Goal: Task Accomplishment & Management: Use online tool/utility

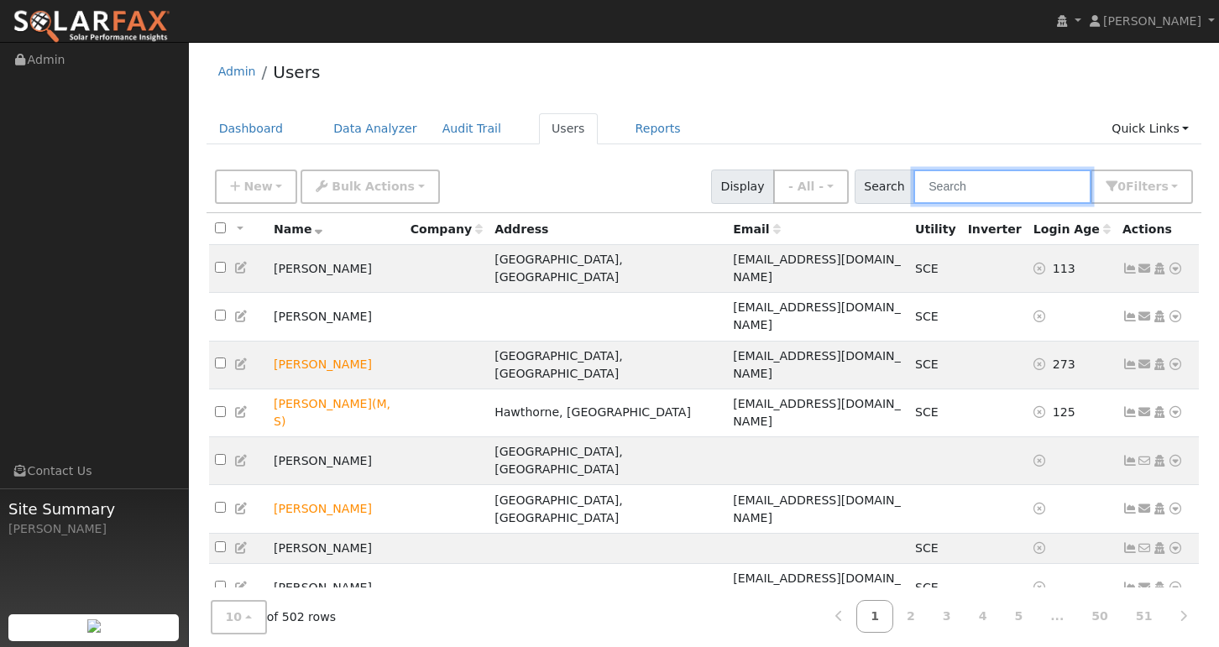
click at [988, 182] on input "text" at bounding box center [1003, 187] width 178 height 34
paste input "[EMAIL_ADDRESS][DOMAIN_NAME]"
type input "[EMAIL_ADDRESS][DOMAIN_NAME]"
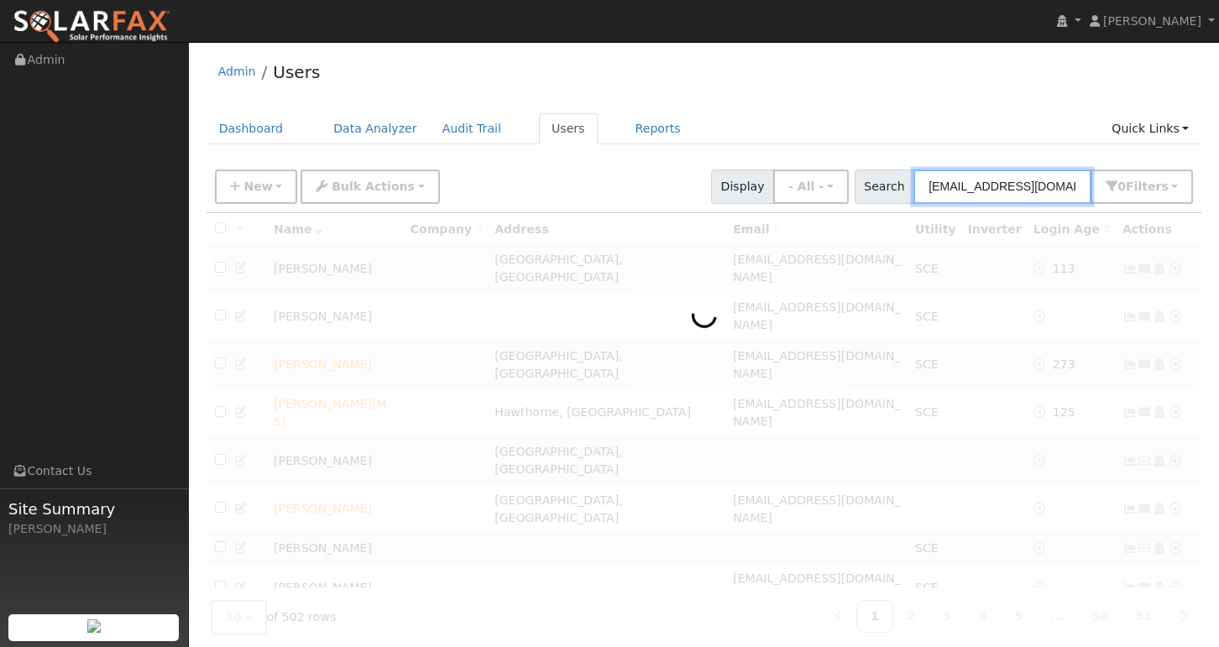
click at [1016, 186] on input "[EMAIL_ADDRESS][DOMAIN_NAME]" at bounding box center [1003, 187] width 178 height 34
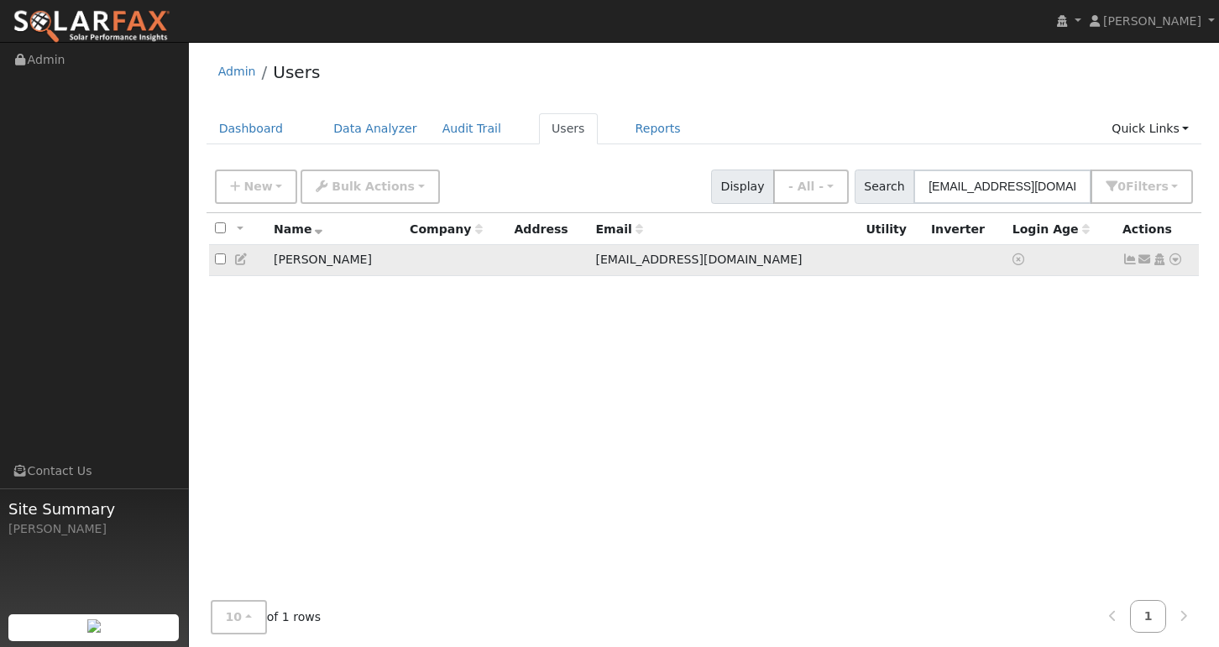
click at [1016, 265] on icon at bounding box center [1130, 260] width 15 height 12
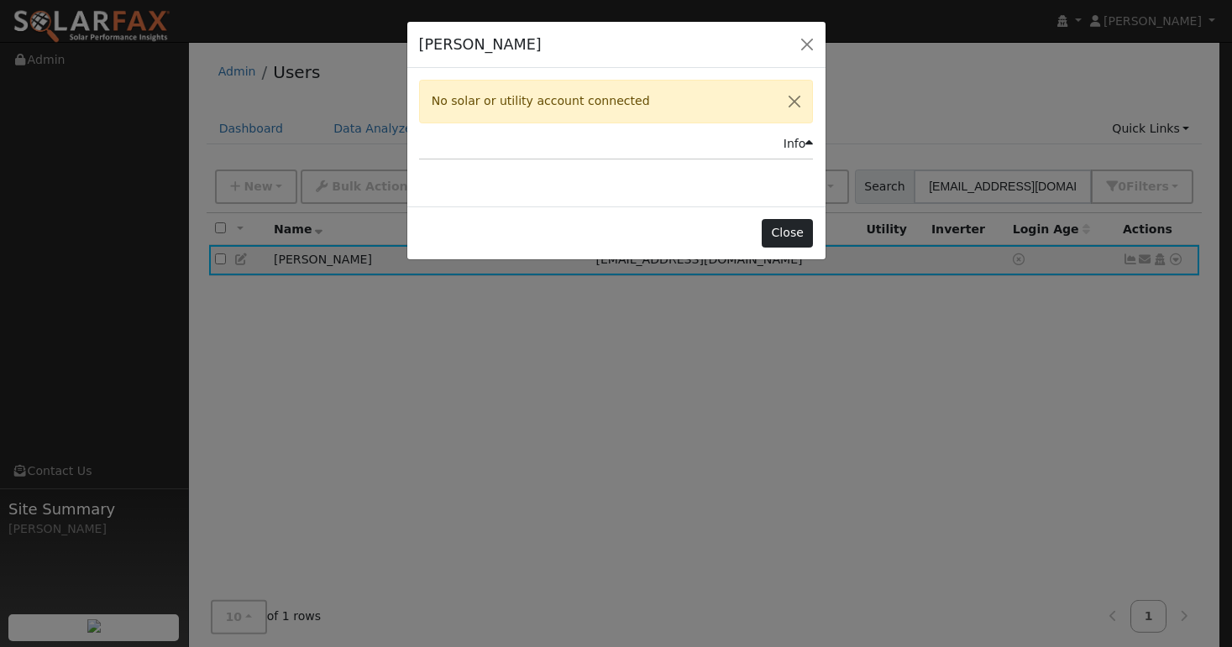
click at [778, 233] on button "Close" at bounding box center [787, 233] width 51 height 29
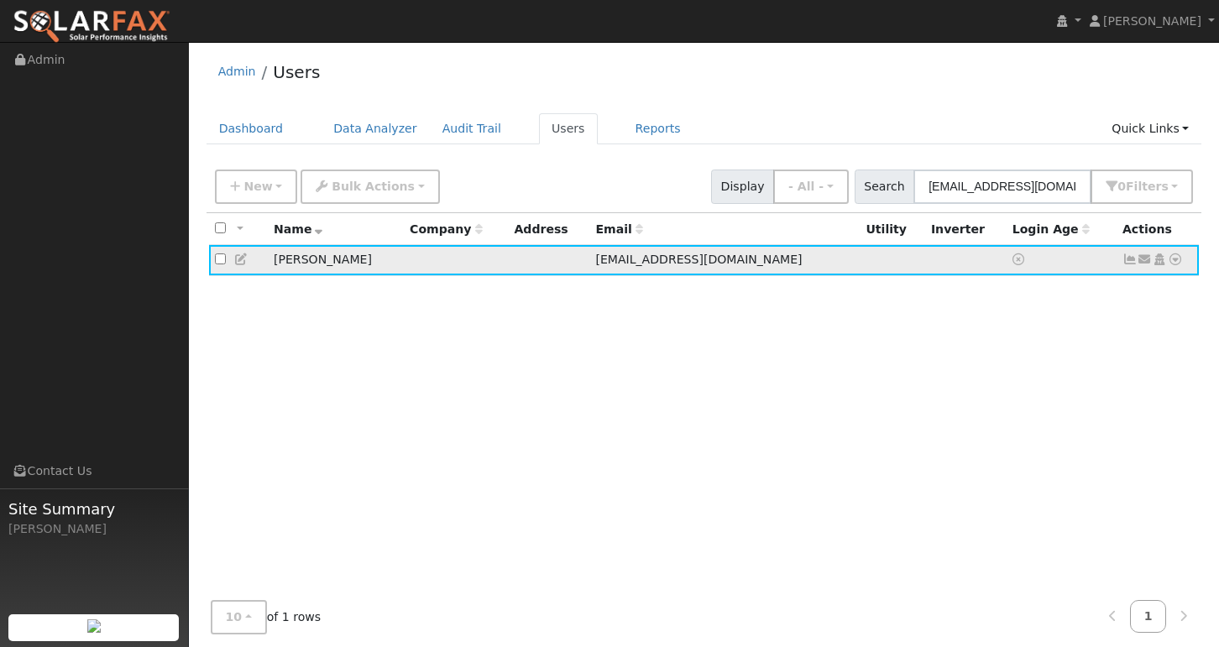
click at [1016, 259] on icon at bounding box center [1175, 260] width 15 height 12
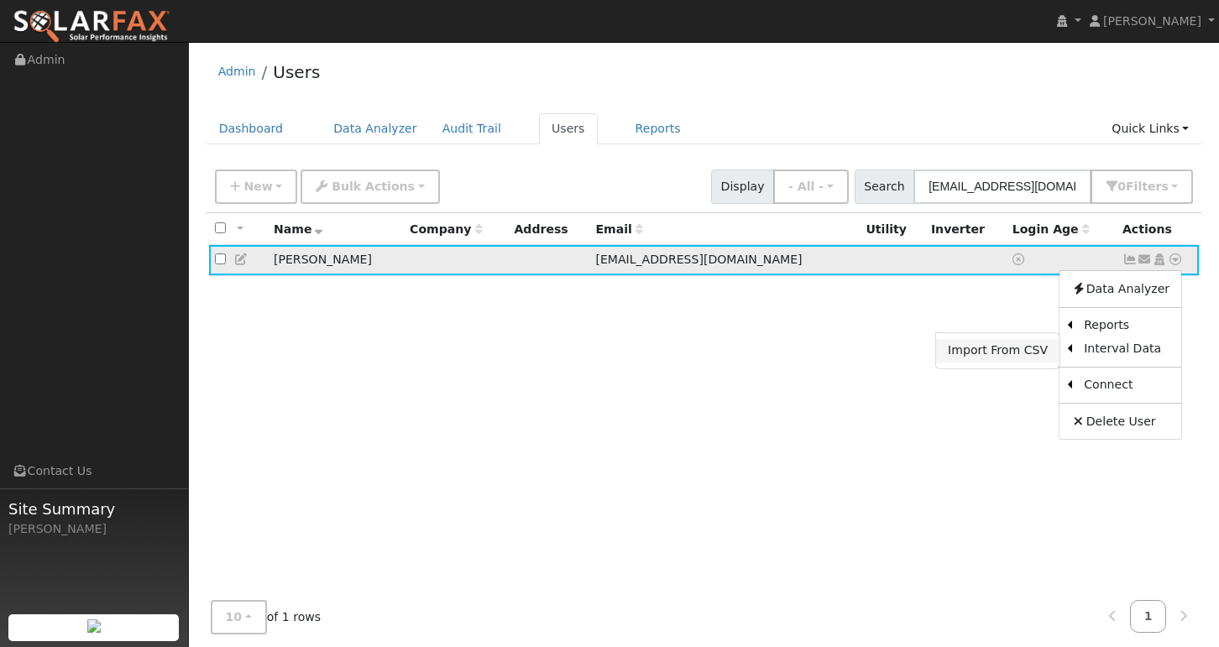
click at [987, 349] on link "Import From CSV" at bounding box center [997, 351] width 123 height 24
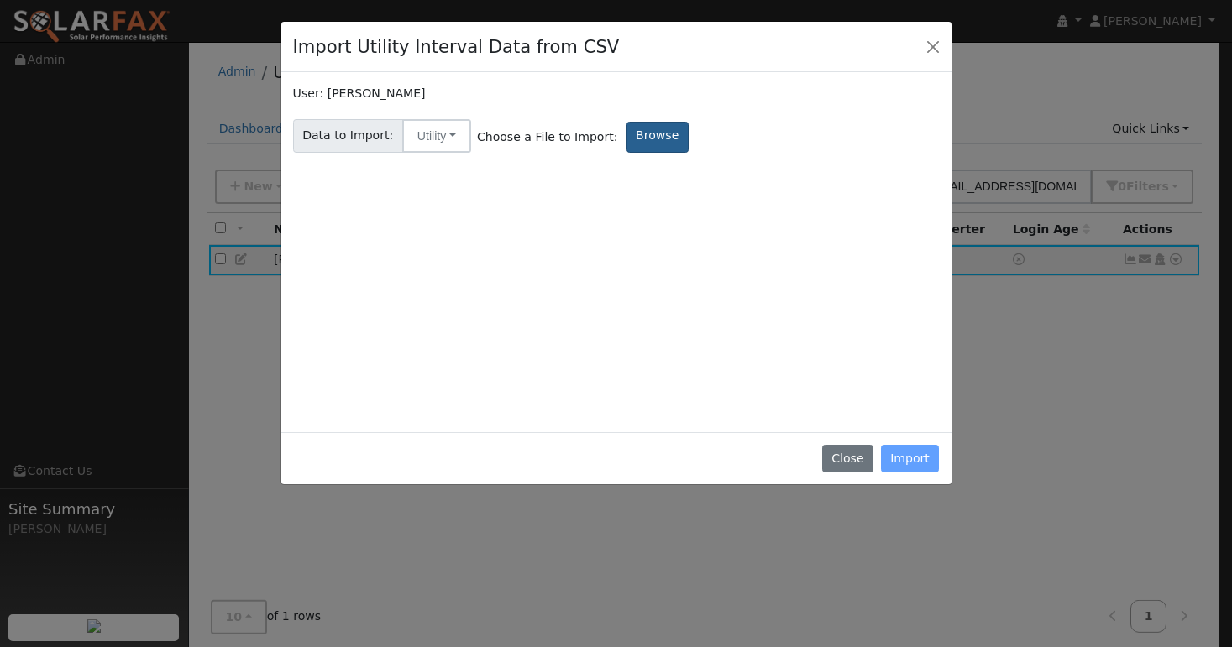
click at [631, 145] on label "Browse" at bounding box center [657, 137] width 62 height 31
click at [0, 0] on input "Browse" at bounding box center [0, 0] width 0 height 0
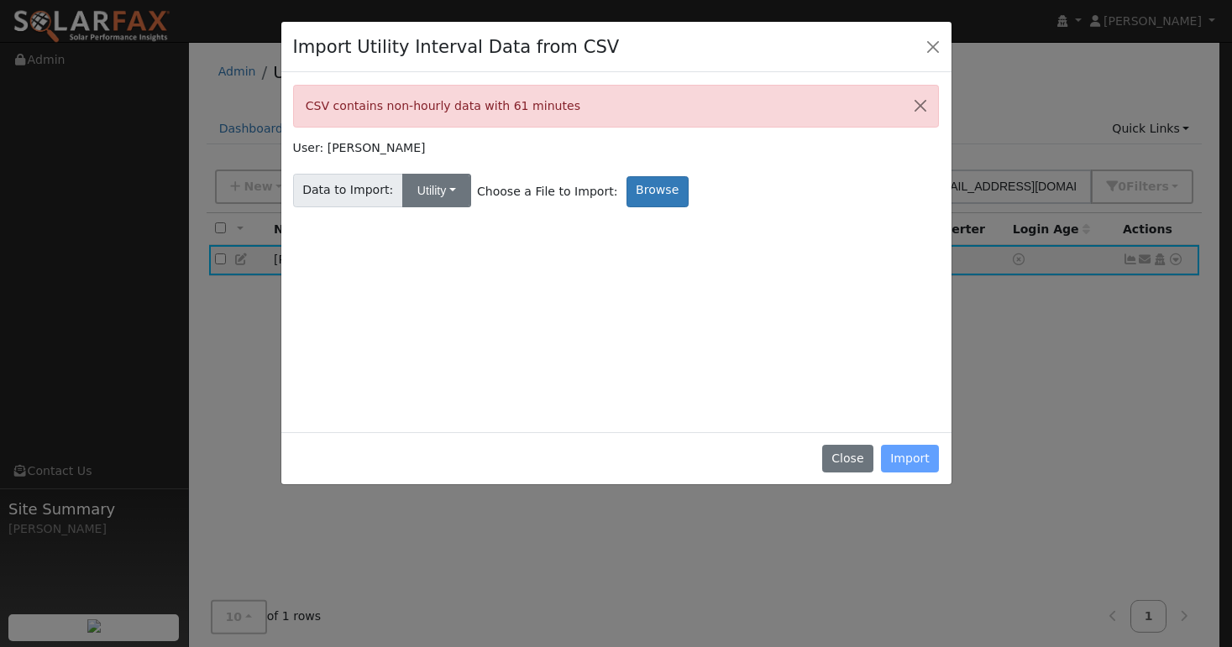
click at [451, 188] on button "Utility" at bounding box center [436, 191] width 69 height 34
click at [427, 233] on link "Utility" at bounding box center [453, 228] width 117 height 24
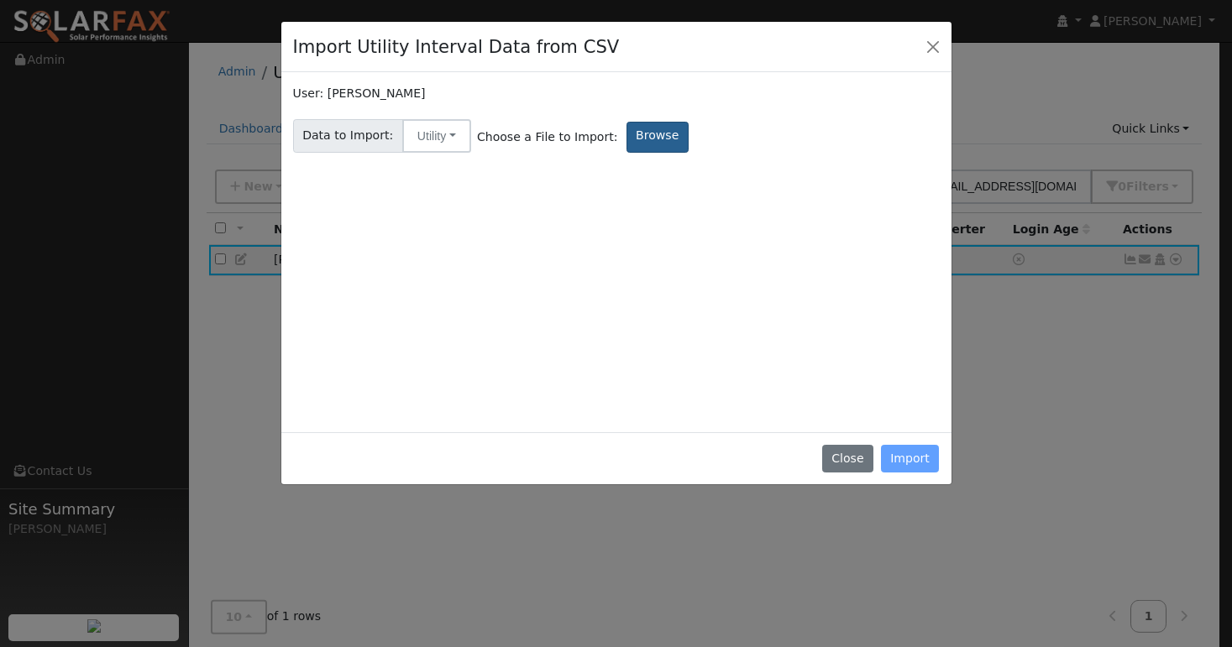
click at [664, 140] on label "Browse" at bounding box center [657, 137] width 62 height 31
click at [0, 0] on input "Browse" at bounding box center [0, 0] width 0 height 0
click at [654, 141] on label "Browse" at bounding box center [657, 137] width 62 height 31
click at [0, 0] on input "Browse" at bounding box center [0, 0] width 0 height 0
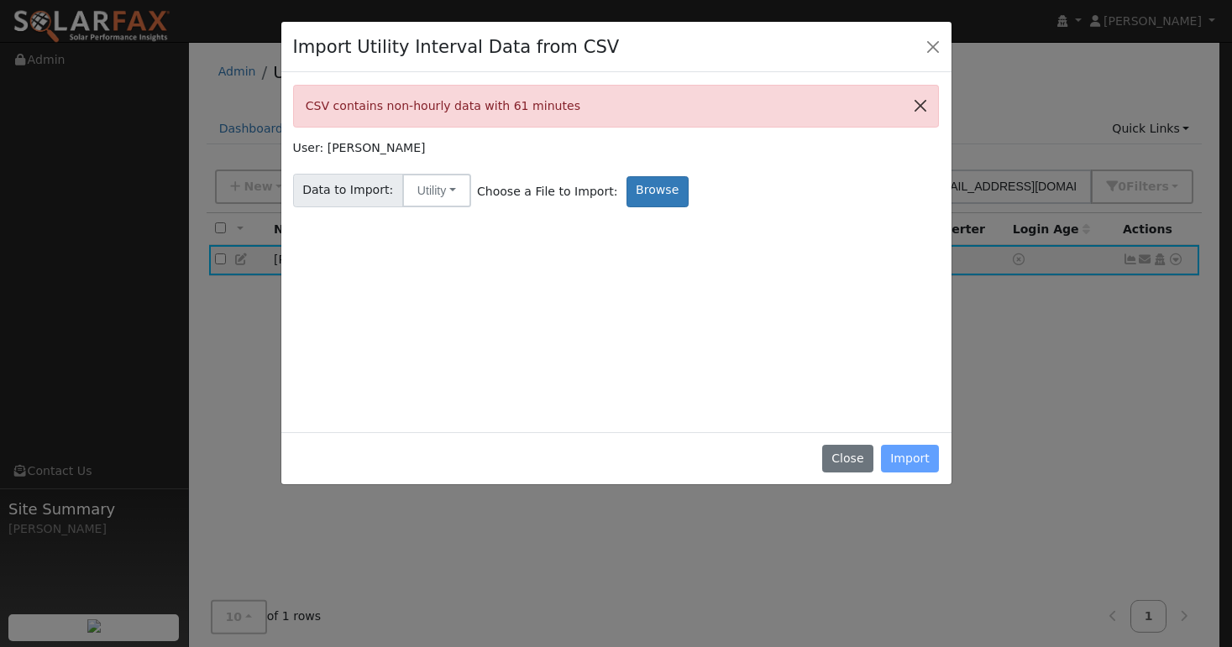
click at [920, 108] on button "Close" at bounding box center [920, 106] width 35 height 41
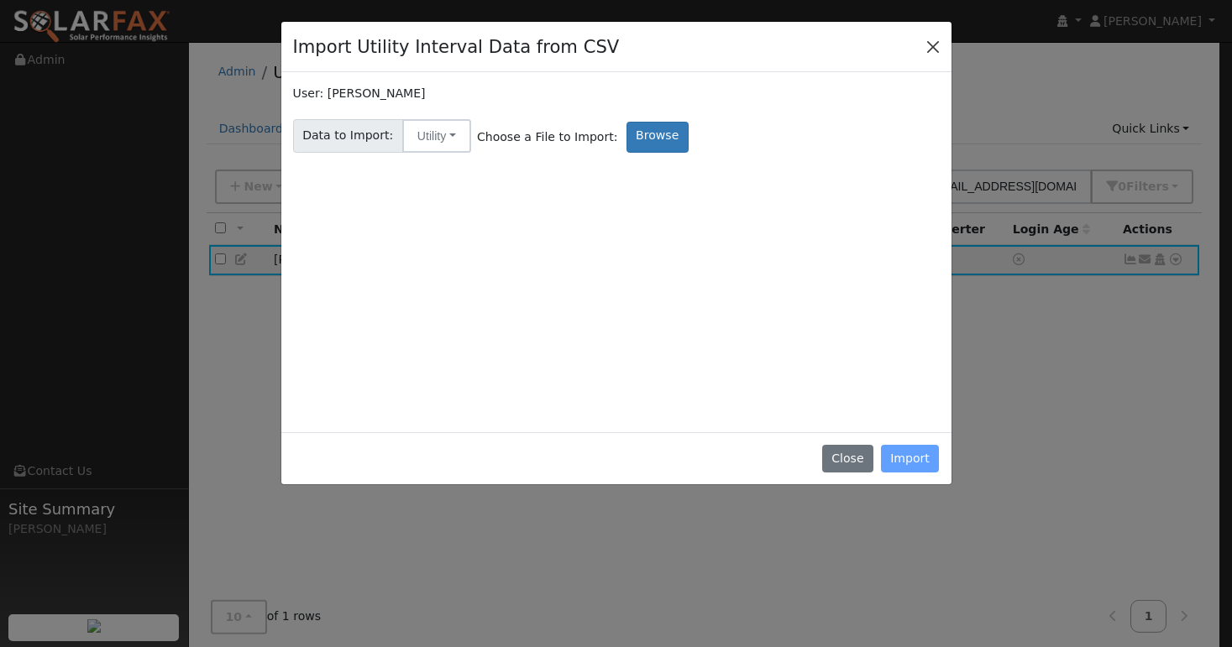
click at [931, 49] on button "Close" at bounding box center [933, 46] width 24 height 24
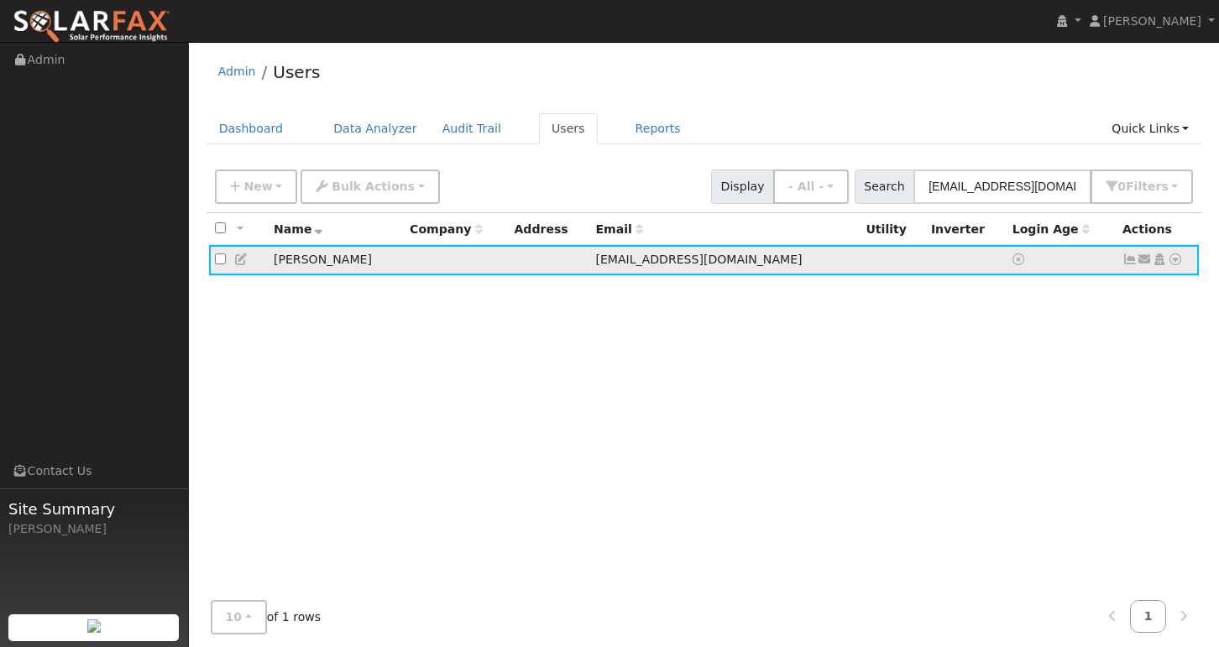
click at [1016, 262] on icon at bounding box center [1130, 260] width 15 height 12
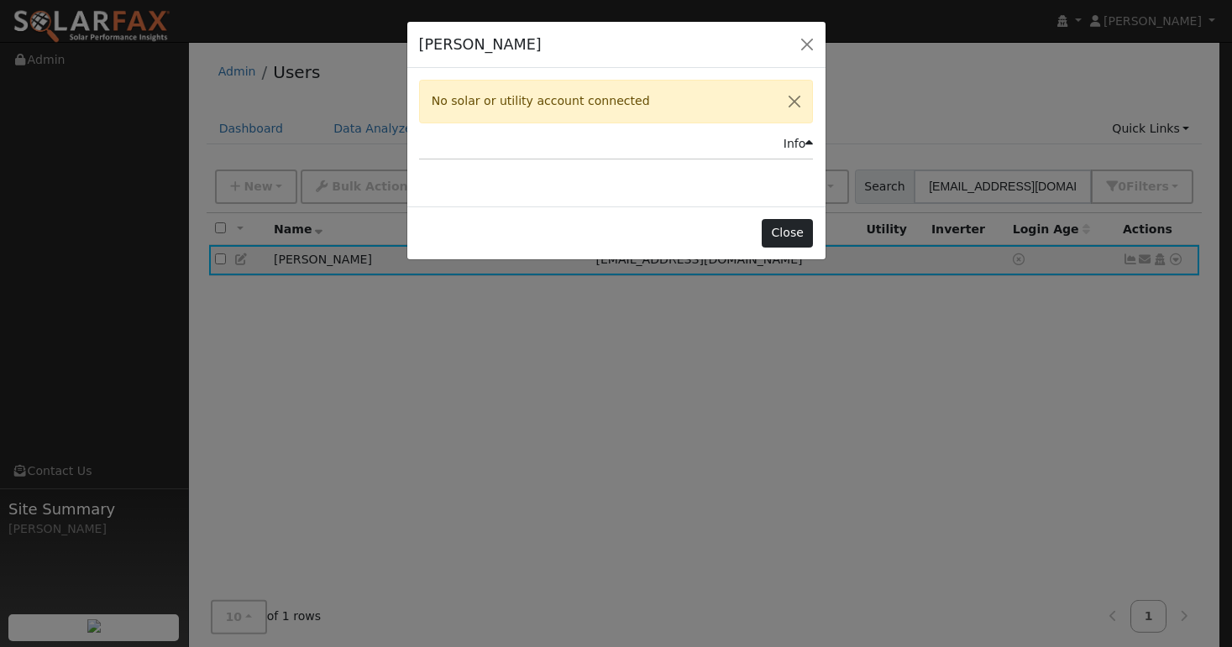
click at [772, 229] on button "Close" at bounding box center [787, 233] width 51 height 29
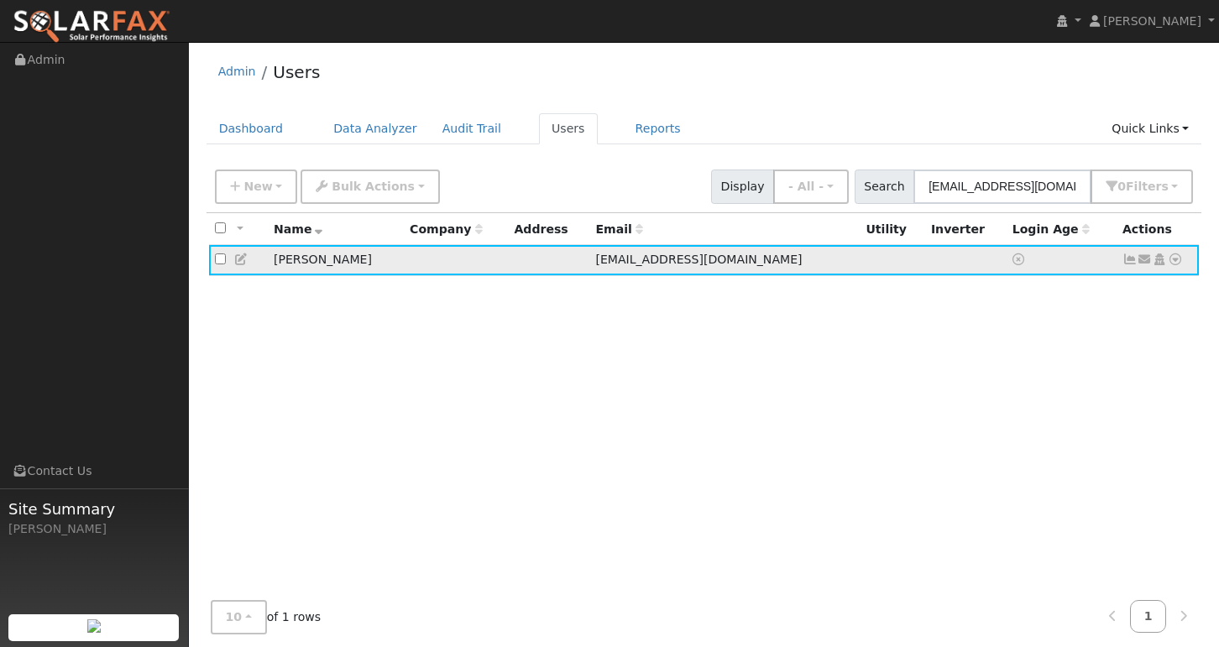
click at [1016, 263] on icon at bounding box center [1175, 260] width 15 height 12
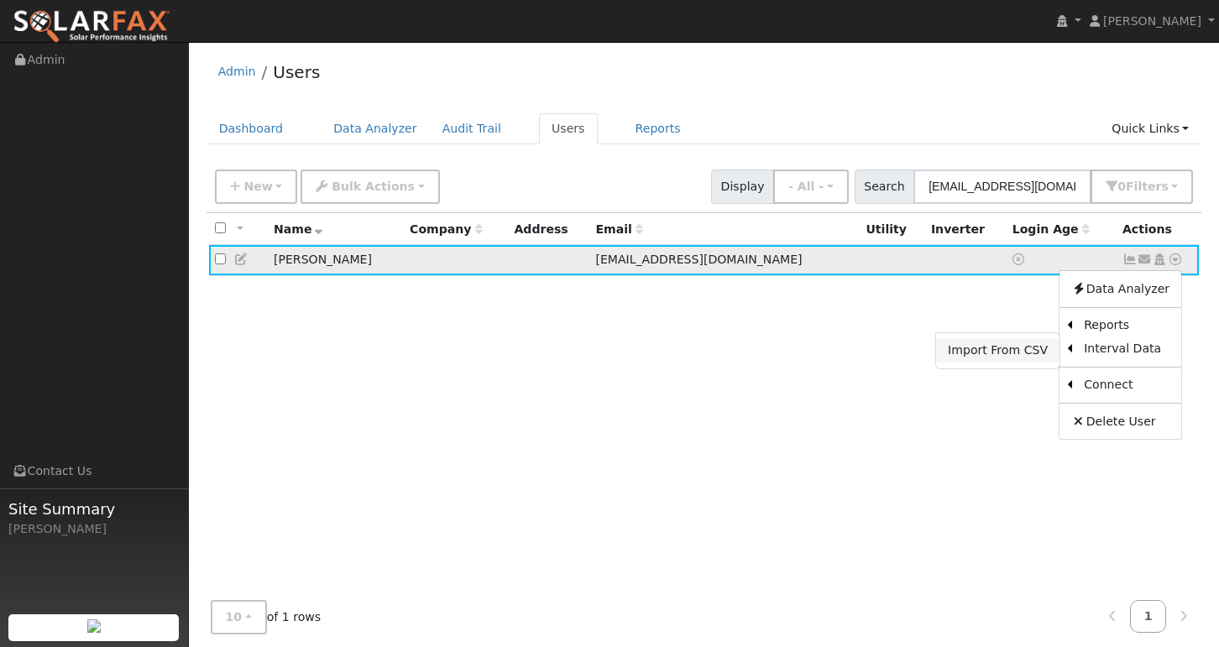
click at [1014, 348] on link "Import From CSV" at bounding box center [997, 351] width 123 height 24
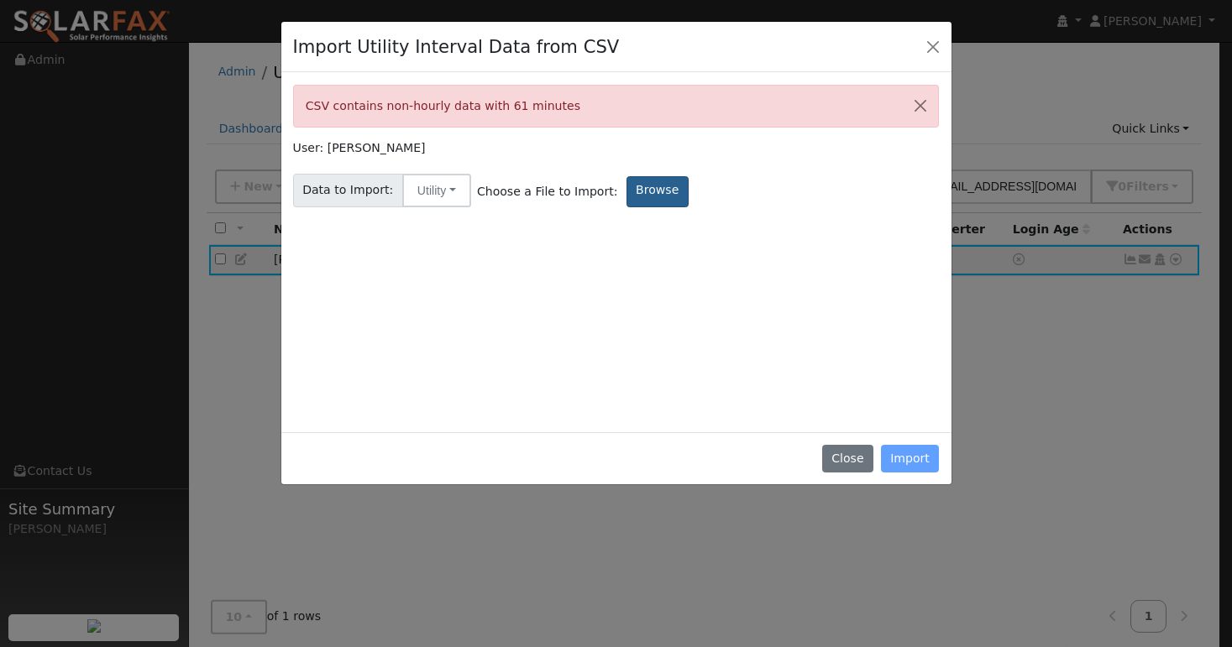
click at [642, 194] on label "Browse" at bounding box center [657, 191] width 62 height 31
click at [0, 0] on input "Browse" at bounding box center [0, 0] width 0 height 0
click at [933, 48] on button "Close" at bounding box center [933, 46] width 24 height 24
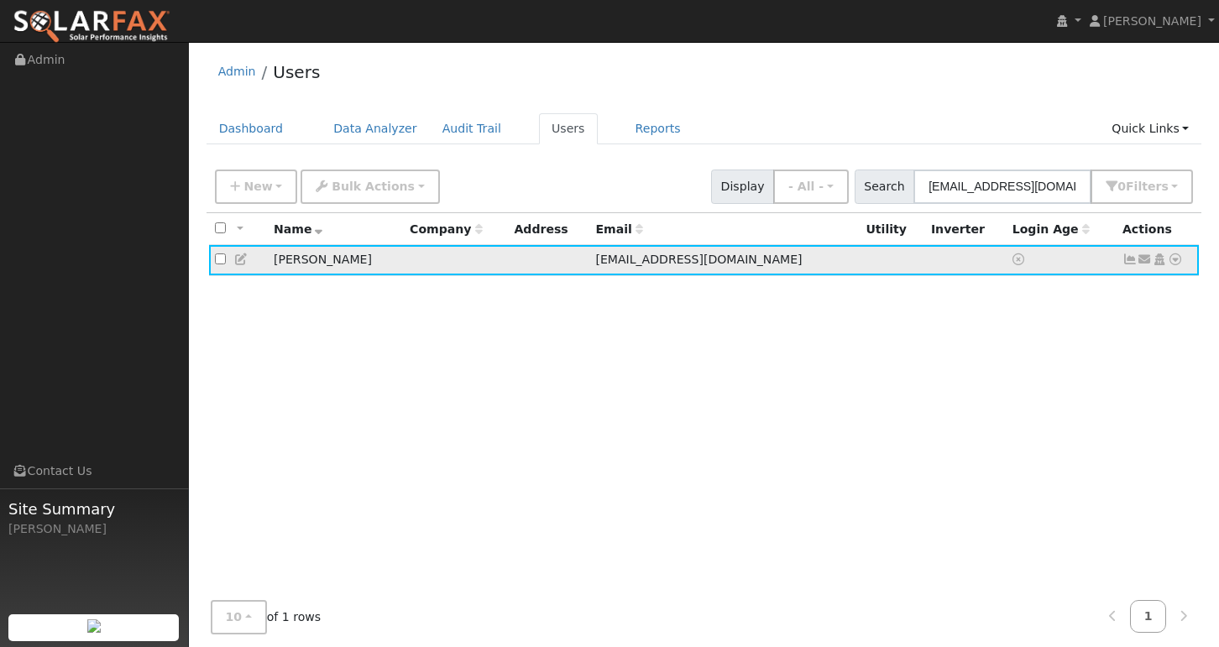
click at [1016, 265] on icon at bounding box center [1175, 260] width 15 height 12
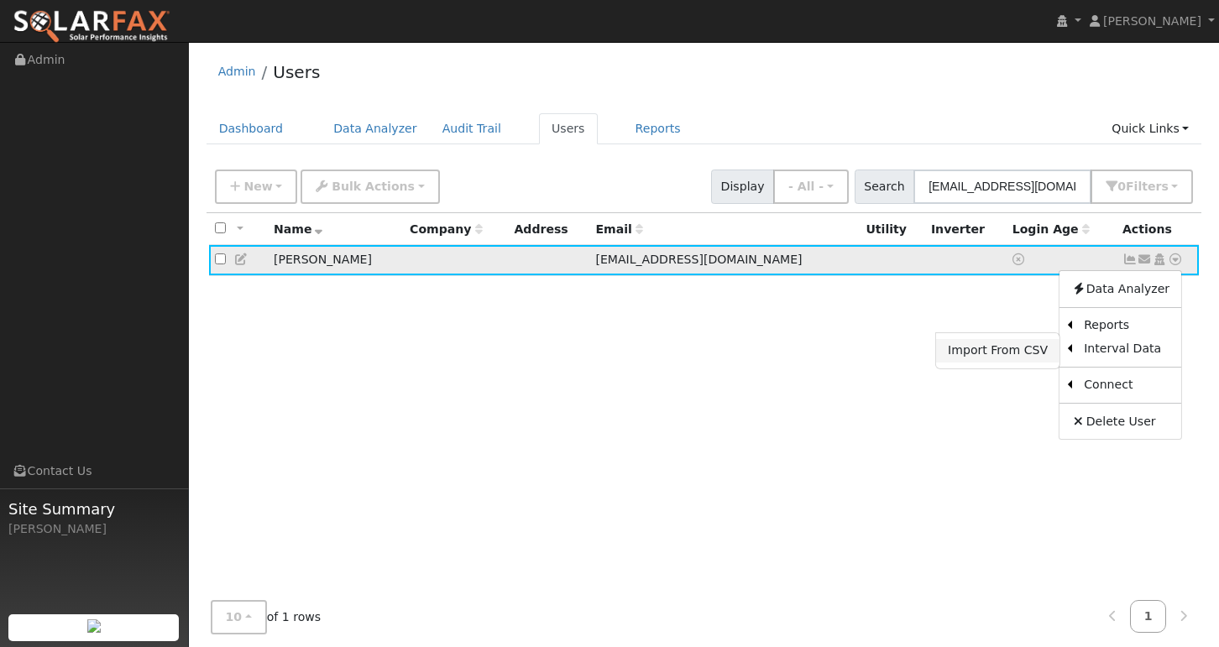
click at [988, 353] on link "Import From CSV" at bounding box center [997, 351] width 123 height 24
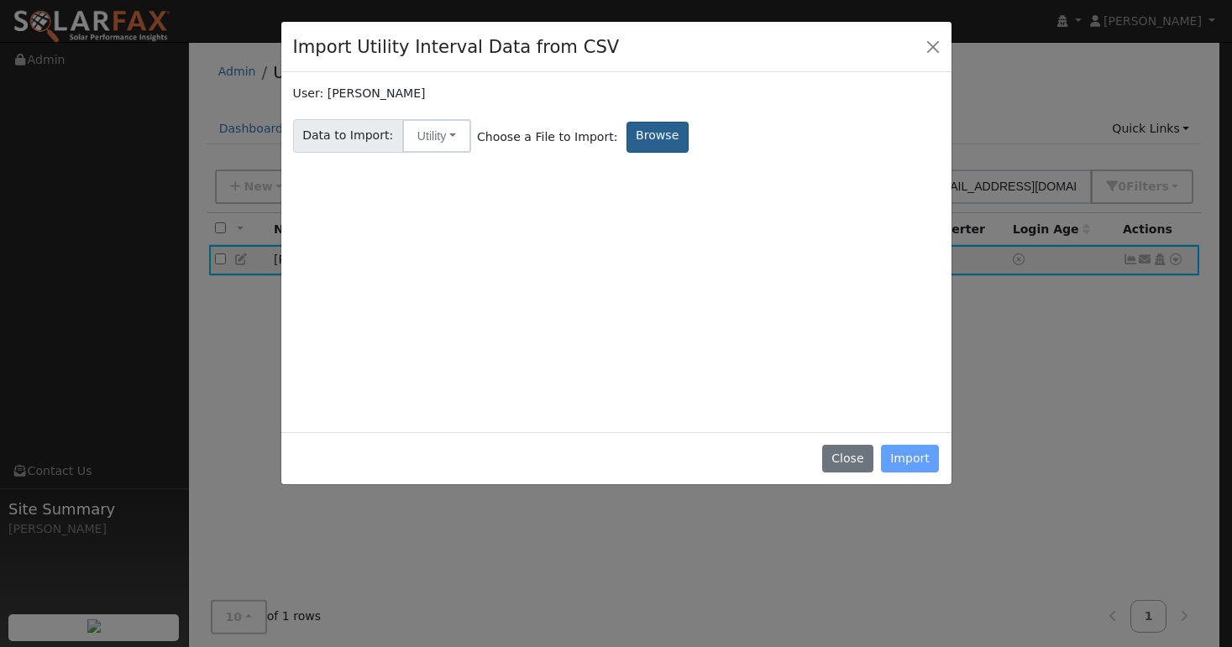
click at [632, 126] on label "Browse" at bounding box center [657, 137] width 62 height 31
click at [0, 0] on input "Browse" at bounding box center [0, 0] width 0 height 0
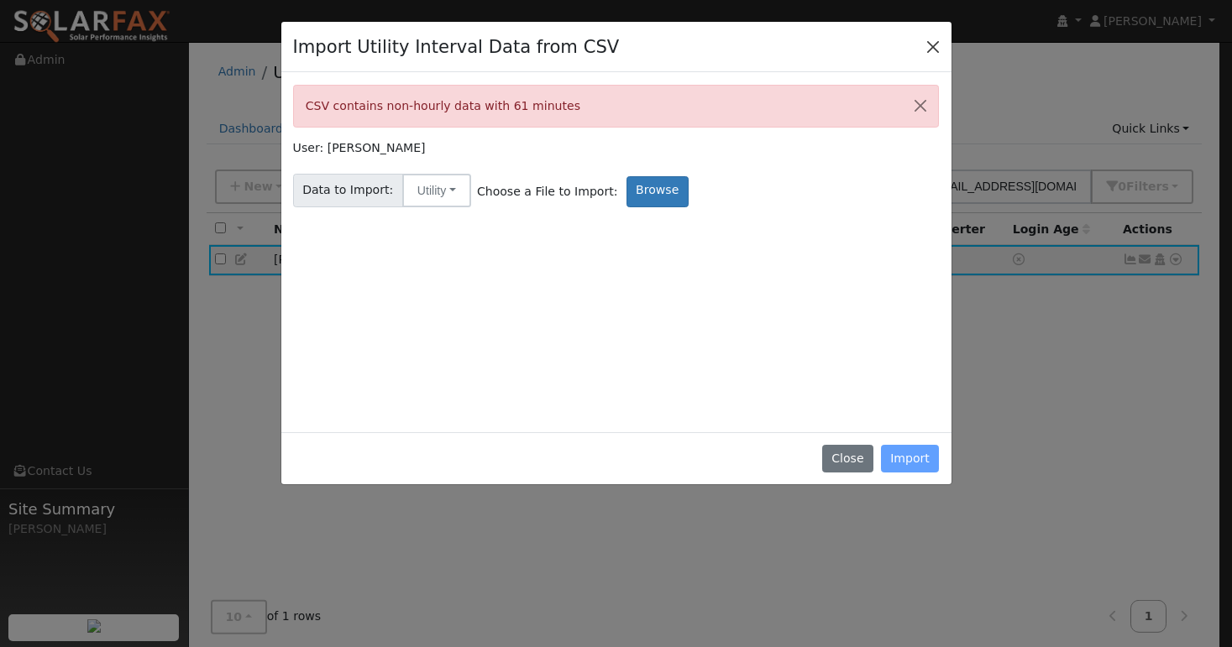
click at [926, 44] on button "Close" at bounding box center [933, 46] width 24 height 24
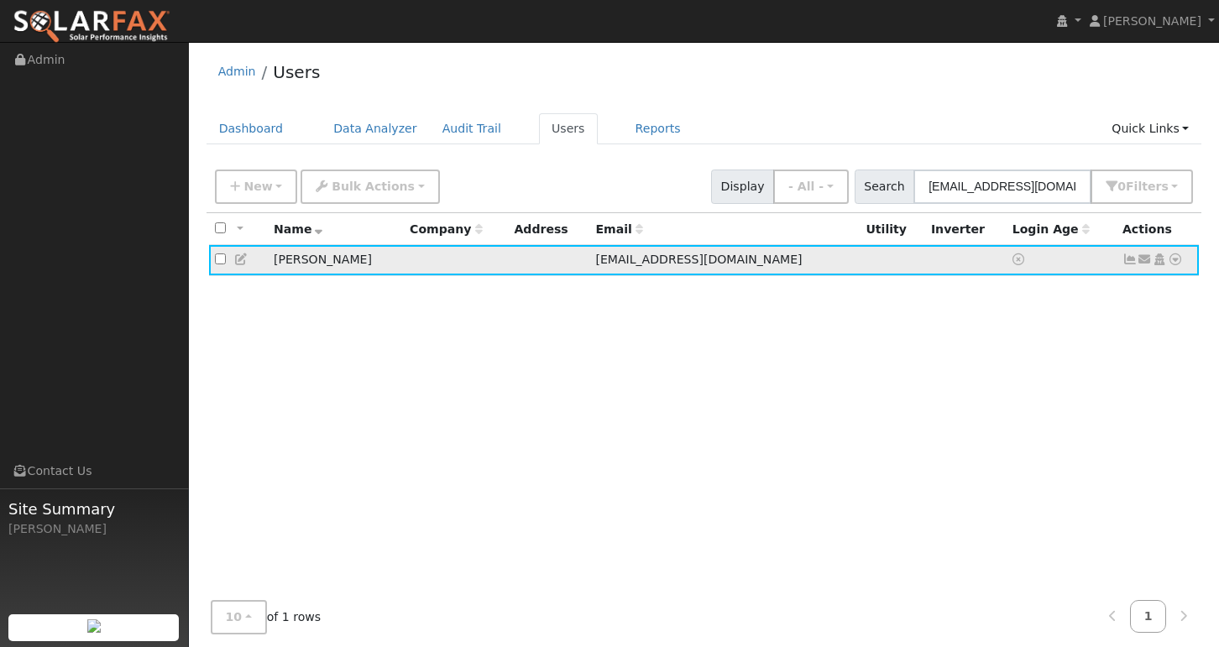
click at [1016, 261] on icon at bounding box center [1130, 260] width 15 height 12
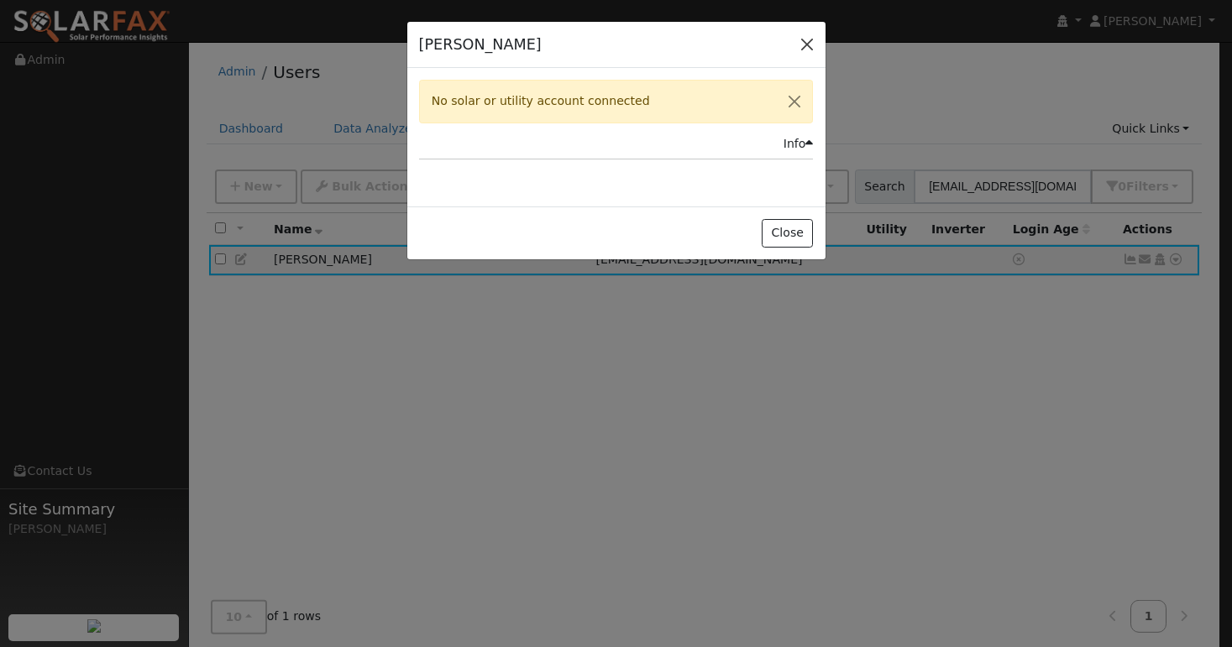
click at [805, 42] on button "button" at bounding box center [807, 45] width 24 height 24
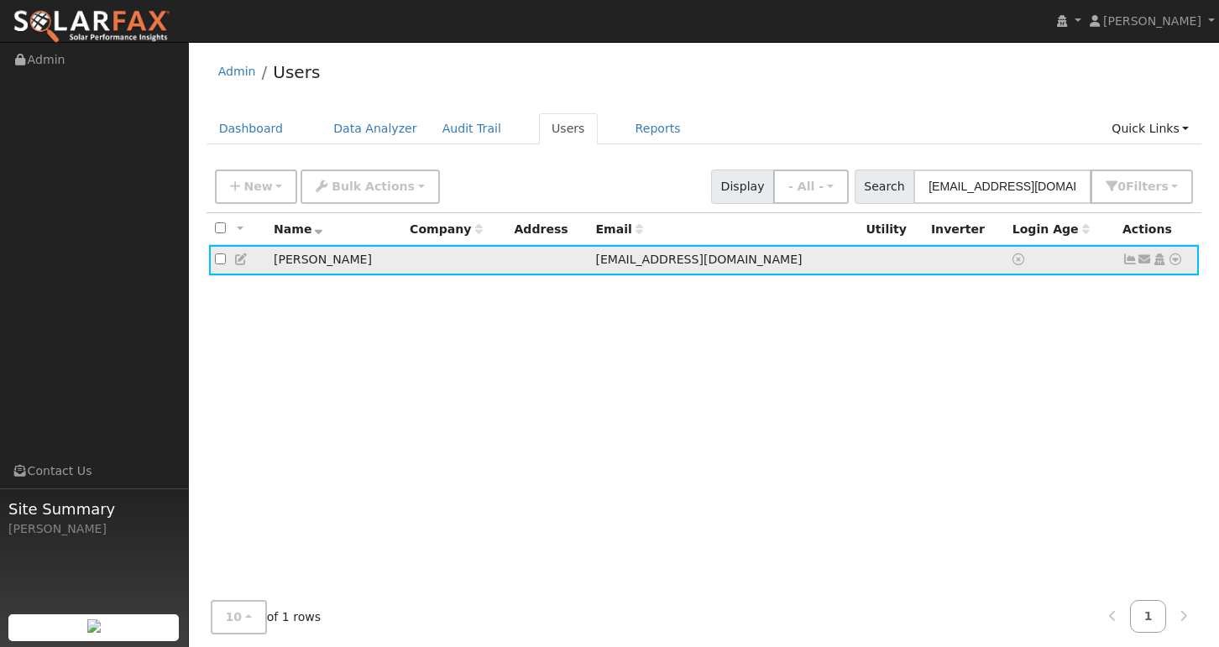
click at [1016, 259] on icon at bounding box center [1175, 260] width 15 height 12
click at [716, 467] on div "All None All on page None on page Name Company Address Email Utility Inverter L…" at bounding box center [705, 407] width 996 height 389
click at [1016, 265] on icon at bounding box center [1175, 260] width 15 height 12
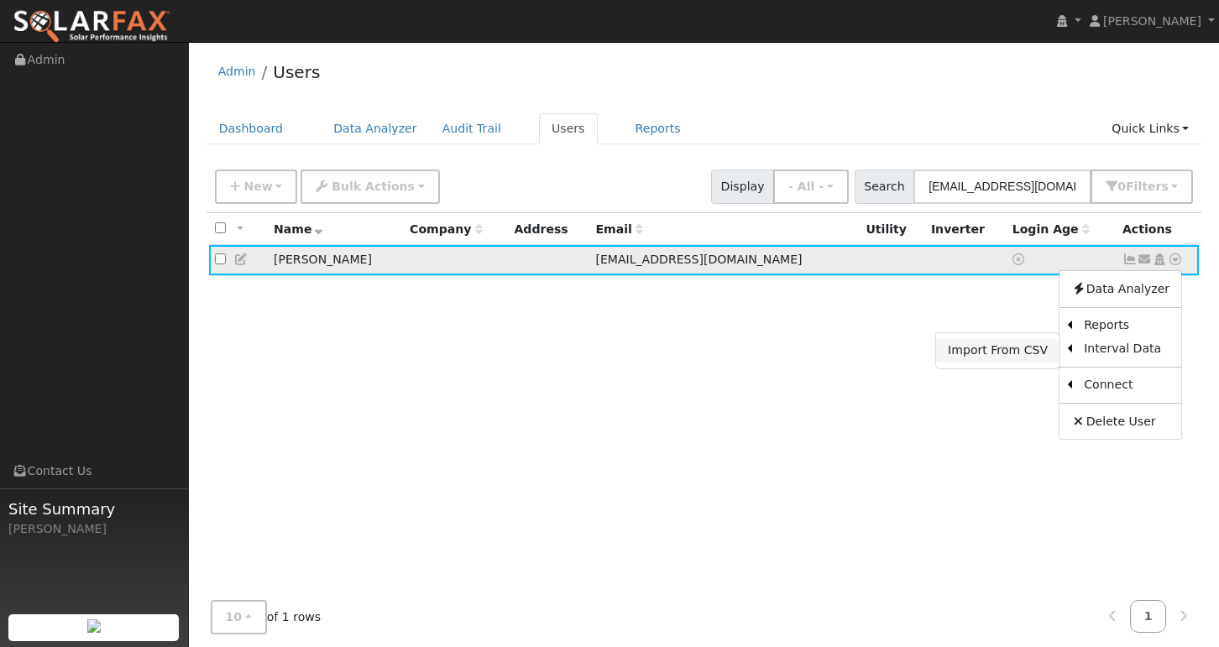
click at [993, 354] on link "Import From CSV" at bounding box center [997, 351] width 123 height 24
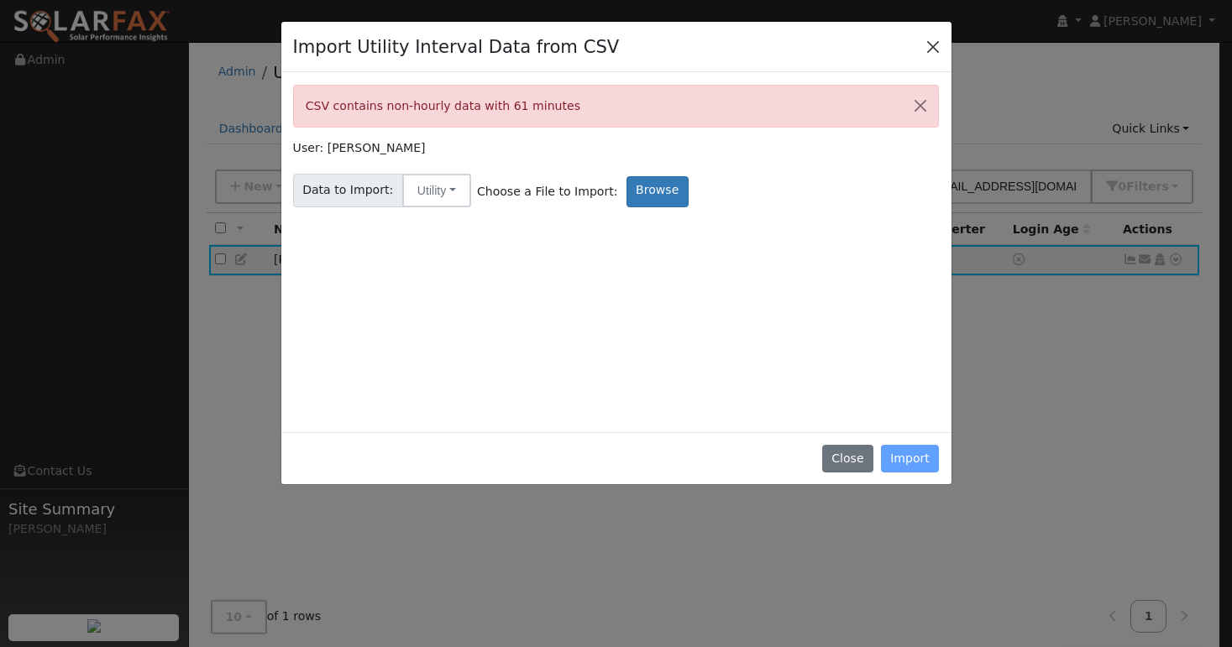
click at [935, 50] on button "Close" at bounding box center [933, 46] width 24 height 24
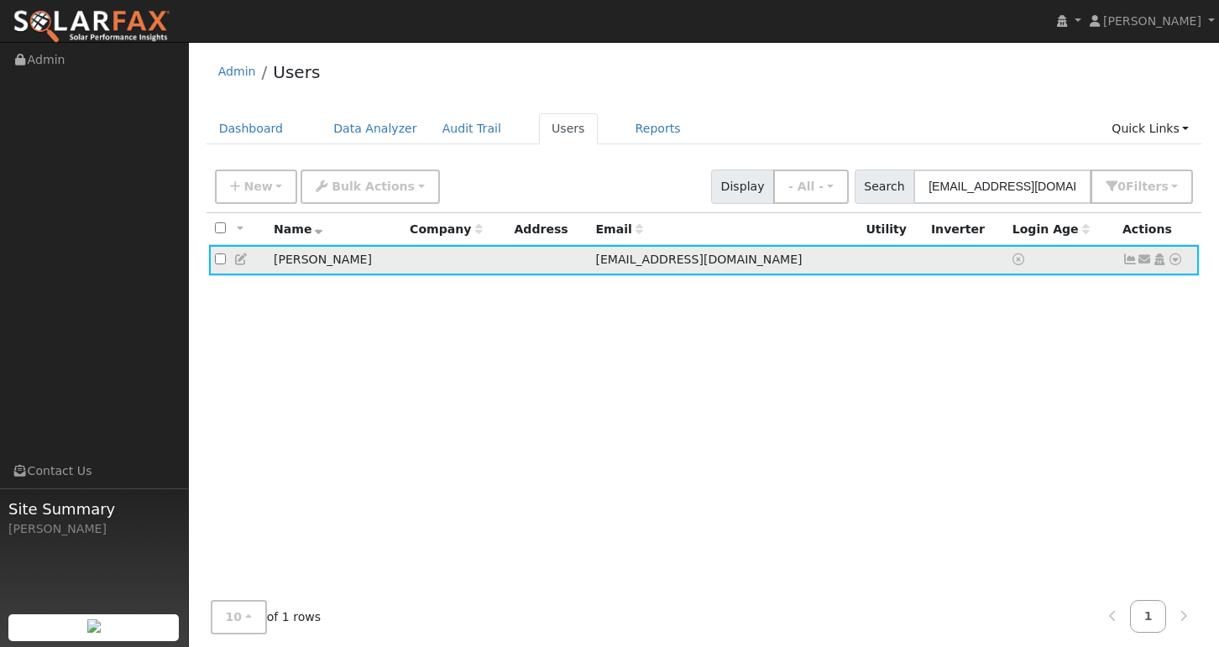
click at [1016, 264] on icon at bounding box center [1175, 260] width 15 height 12
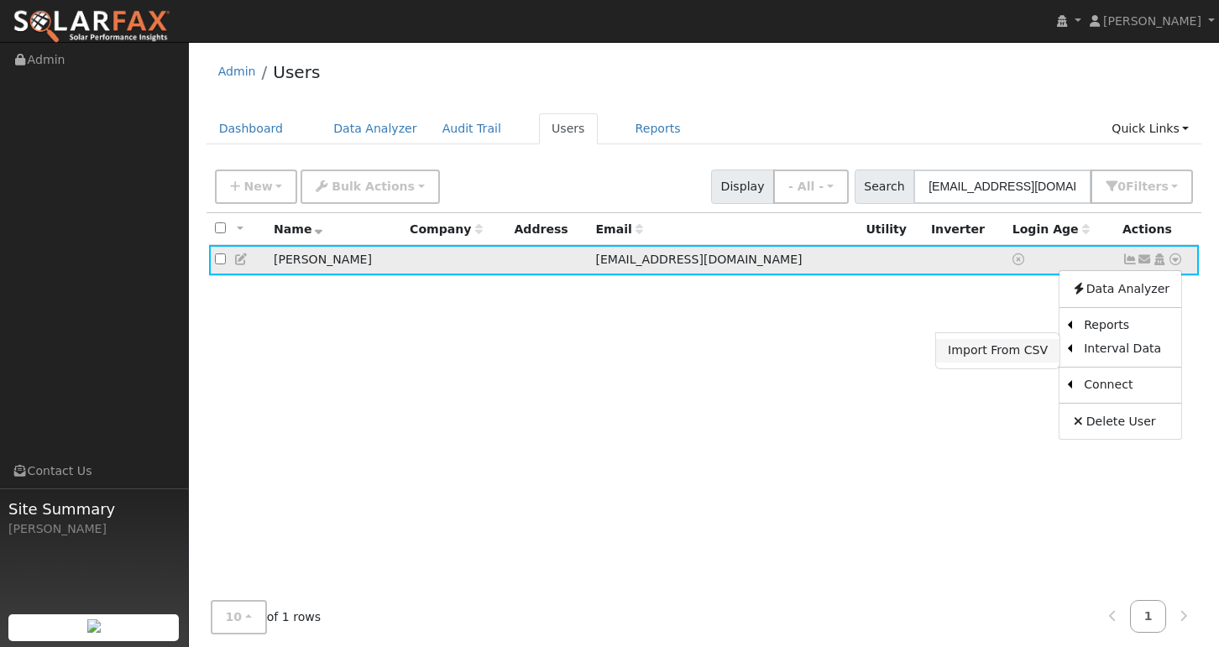
click at [1016, 348] on link "Import From CSV" at bounding box center [997, 351] width 123 height 24
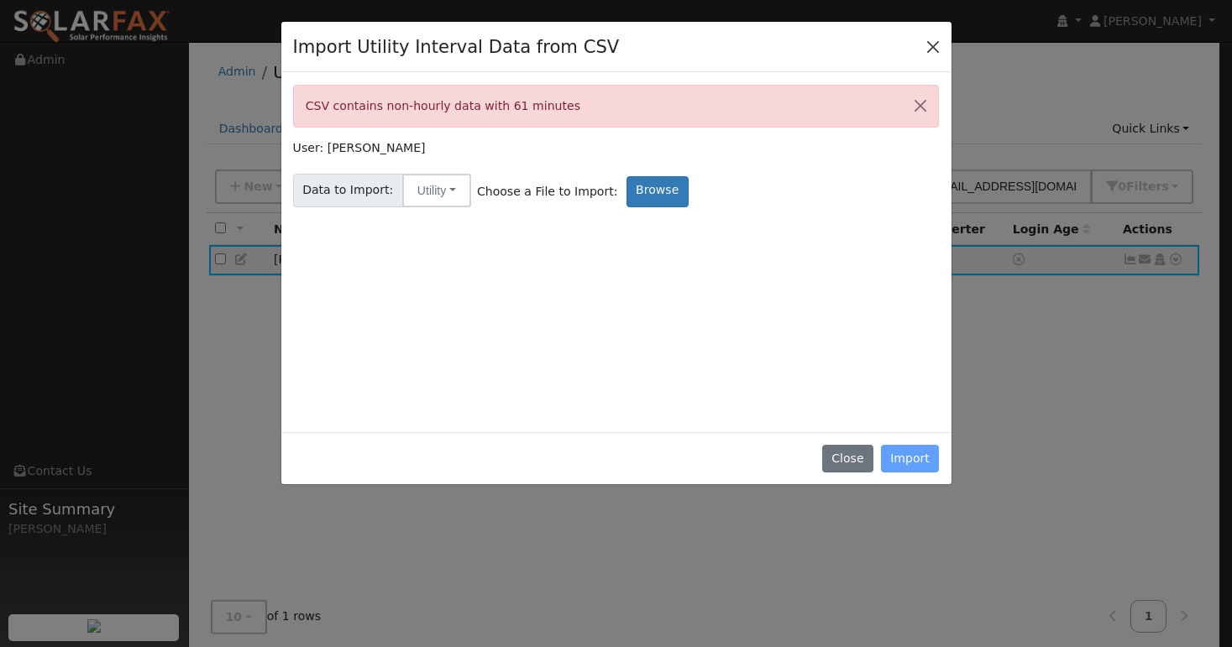
click at [935, 48] on button "Close" at bounding box center [933, 46] width 24 height 24
